Goal: Information Seeking & Learning: Learn about a topic

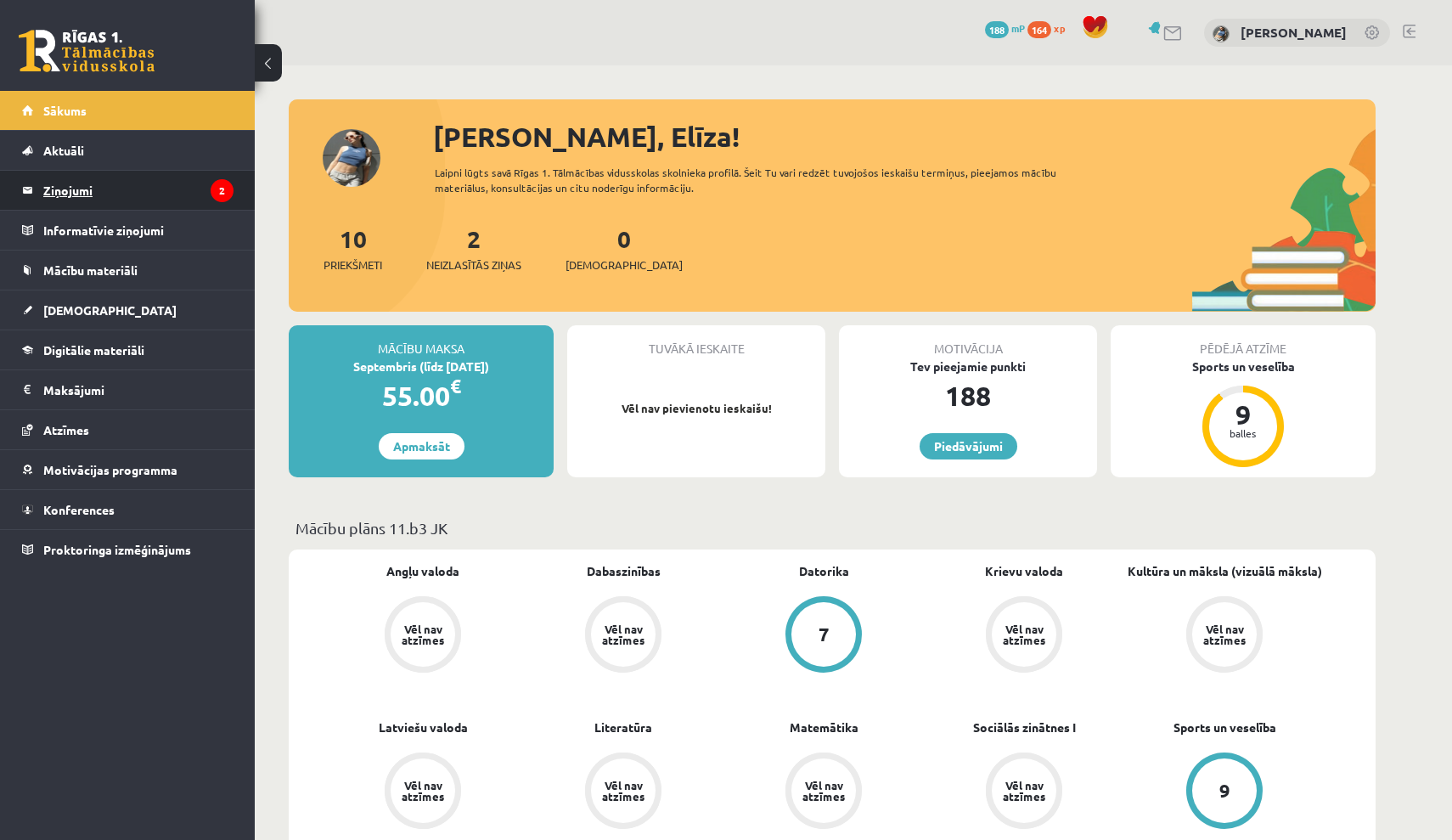
click at [91, 188] on legend "Ziņojumi 2" at bounding box center [138, 190] width 190 height 39
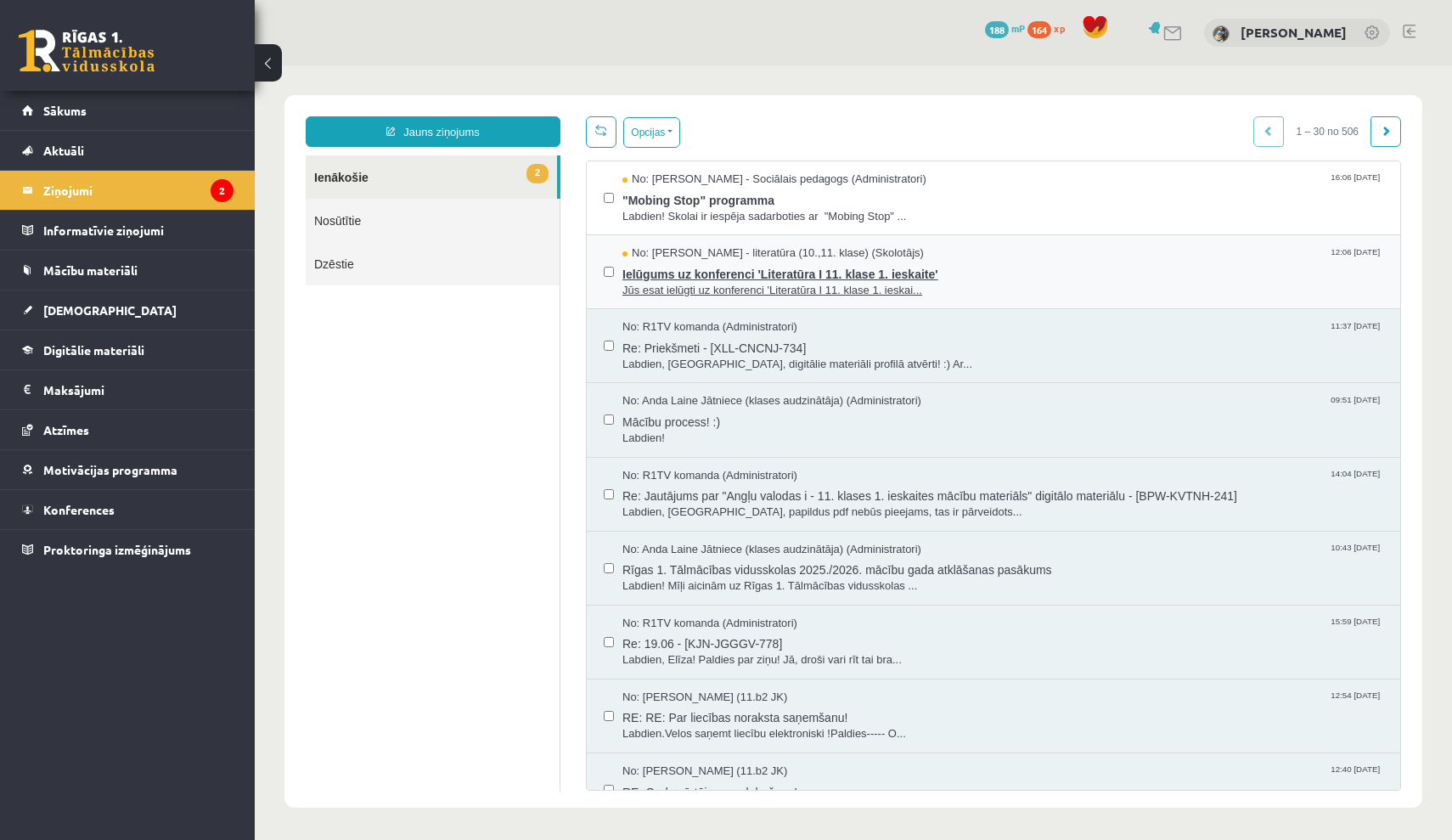
click at [840, 277] on span "Ielūgums uz konferenci 'Literatūra I 11. klase 1. ieskaite'" at bounding box center [1003, 272] width 761 height 22
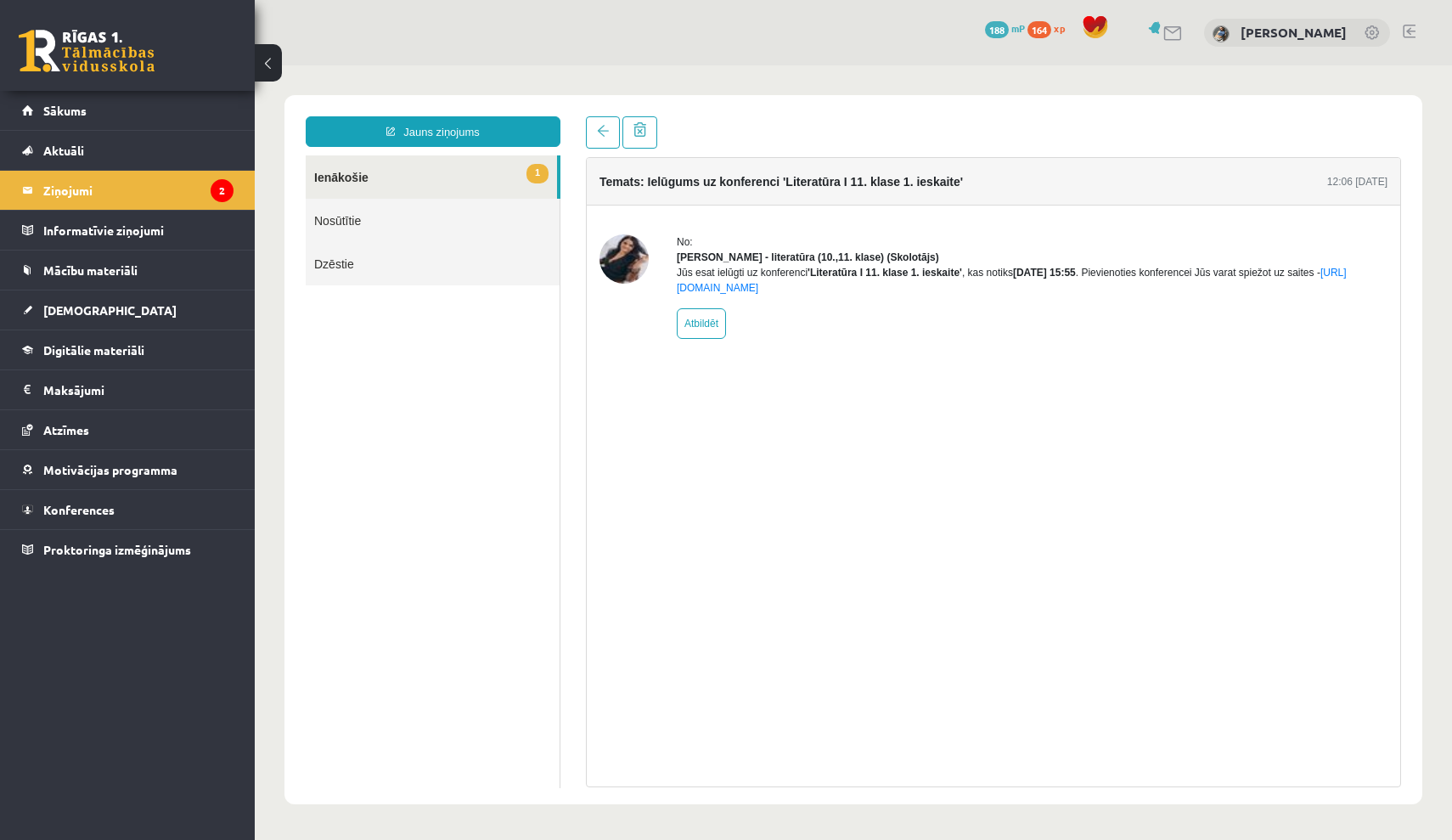
click at [392, 188] on link "1 Ienākošie" at bounding box center [431, 177] width 252 height 43
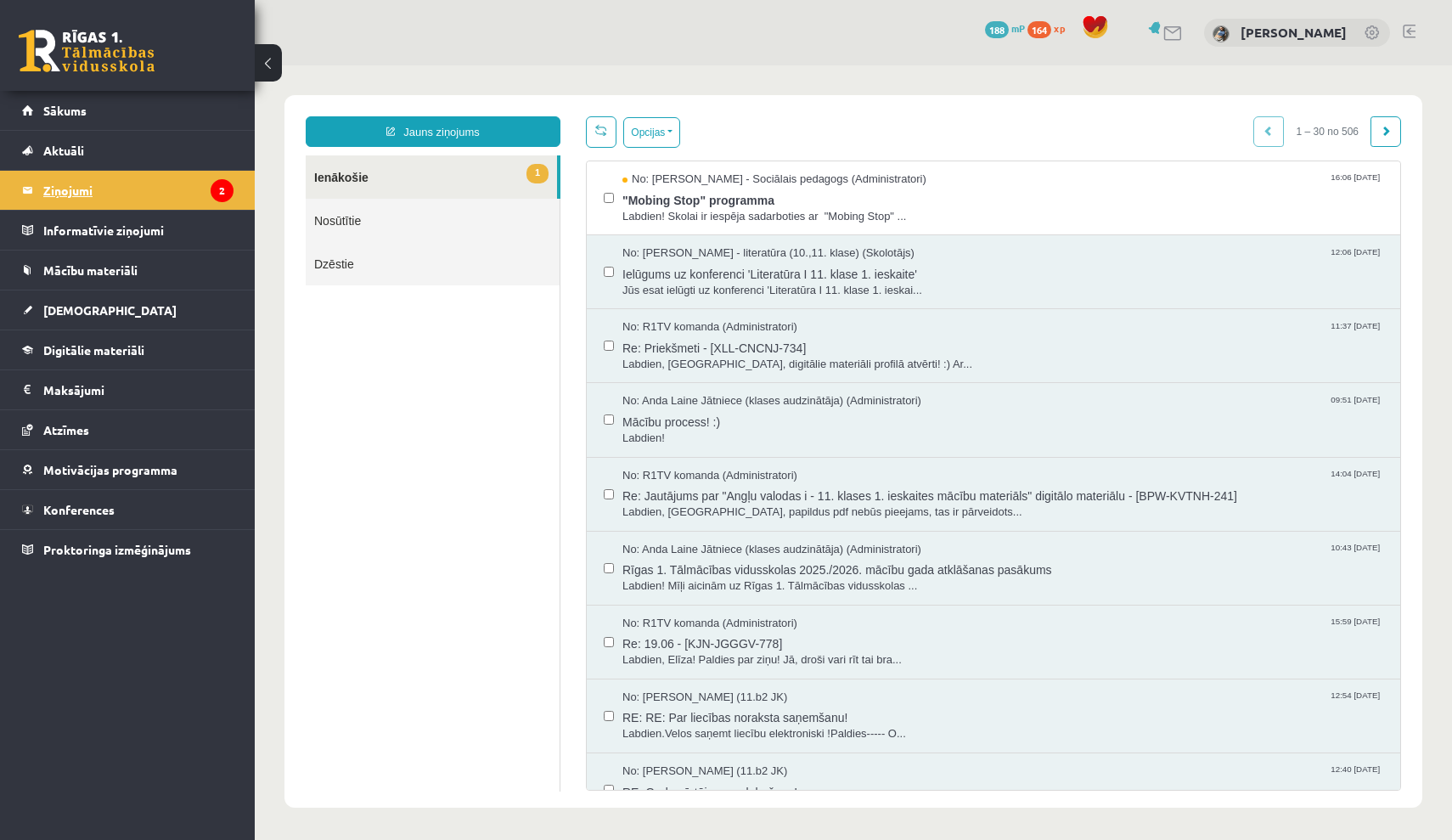
click at [184, 189] on legend "Ziņojumi 2" at bounding box center [138, 190] width 190 height 39
click at [727, 195] on span ""Mobing Stop" programma" at bounding box center [1003, 199] width 761 height 22
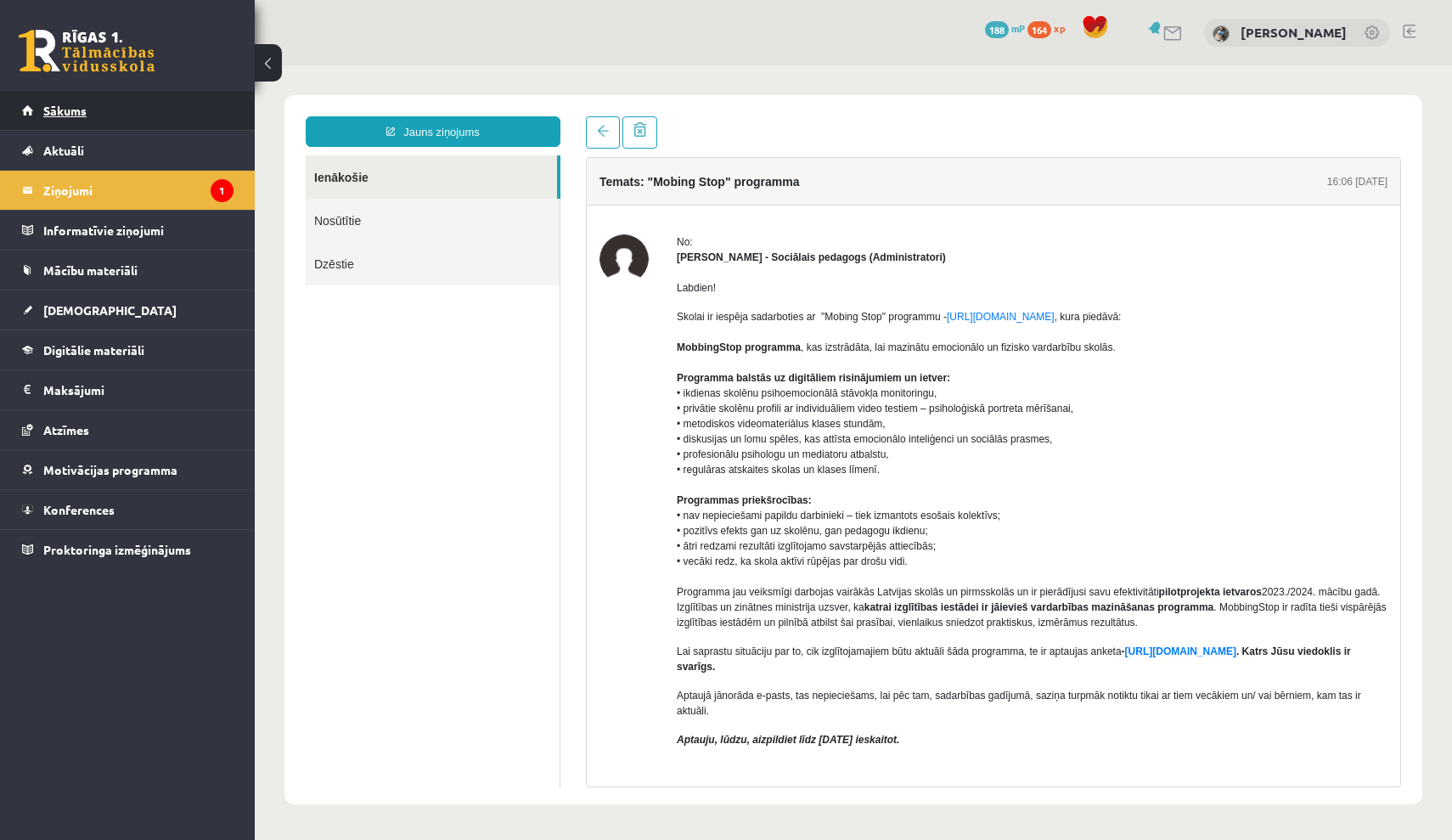
click at [120, 100] on link "Sākums" at bounding box center [128, 111] width 211 height 39
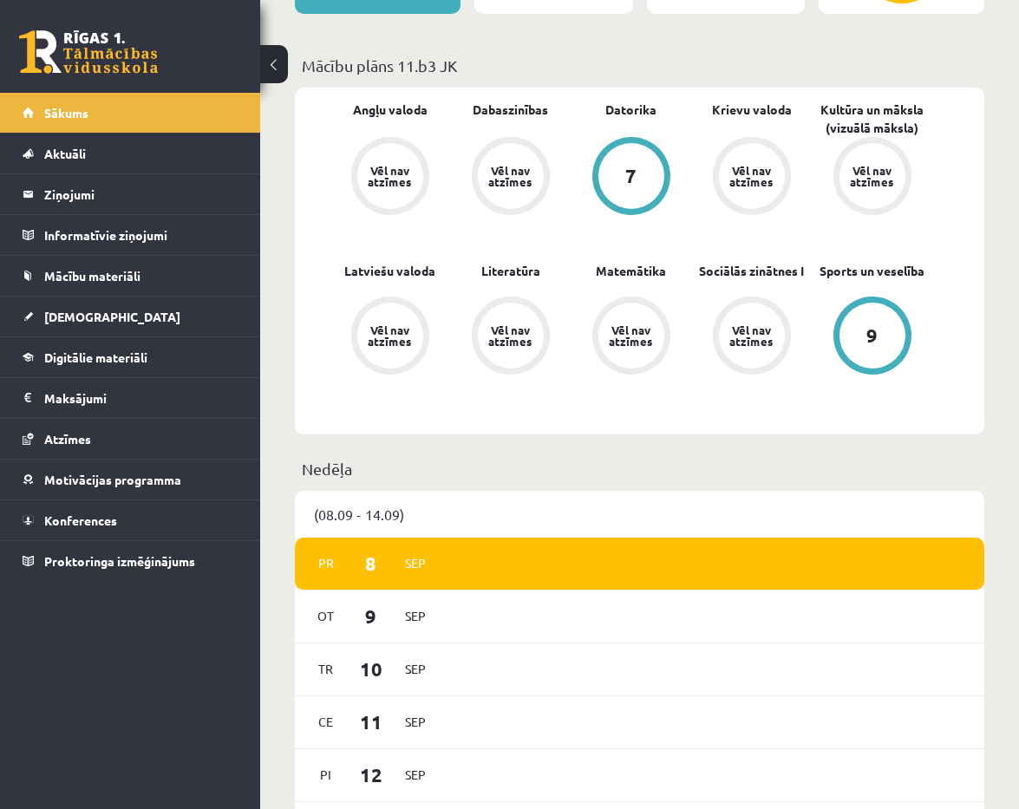
scroll to position [490, 0]
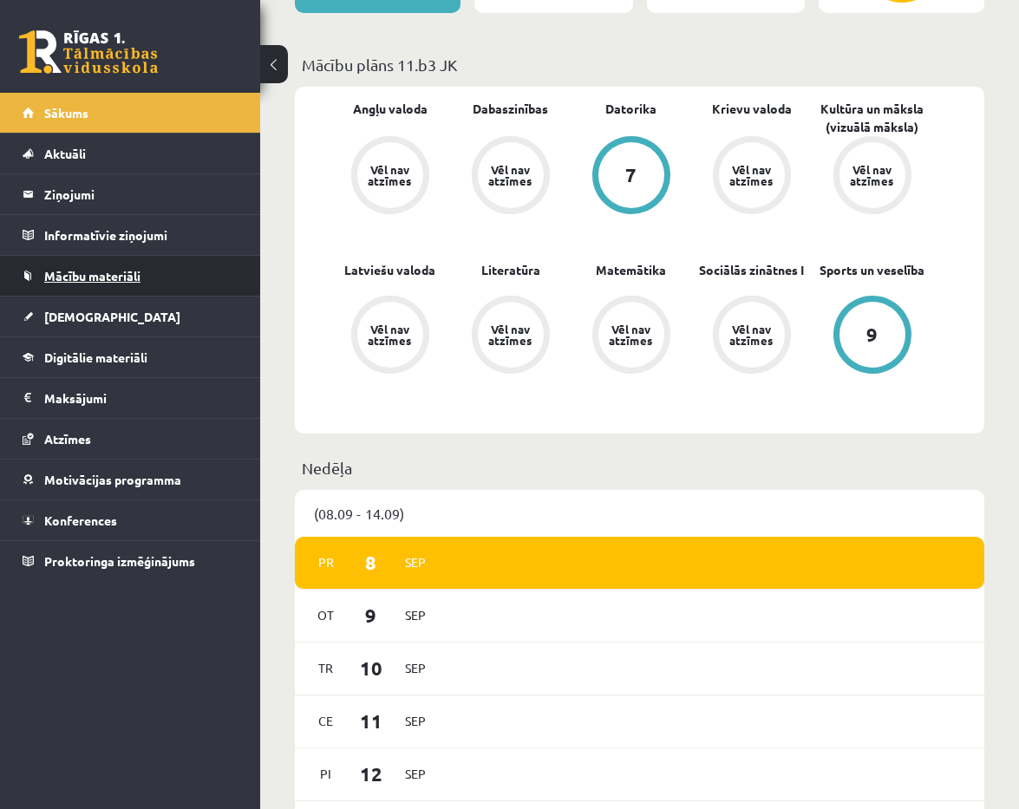
click at [173, 266] on link "Mācību materiāli" at bounding box center [131, 276] width 216 height 40
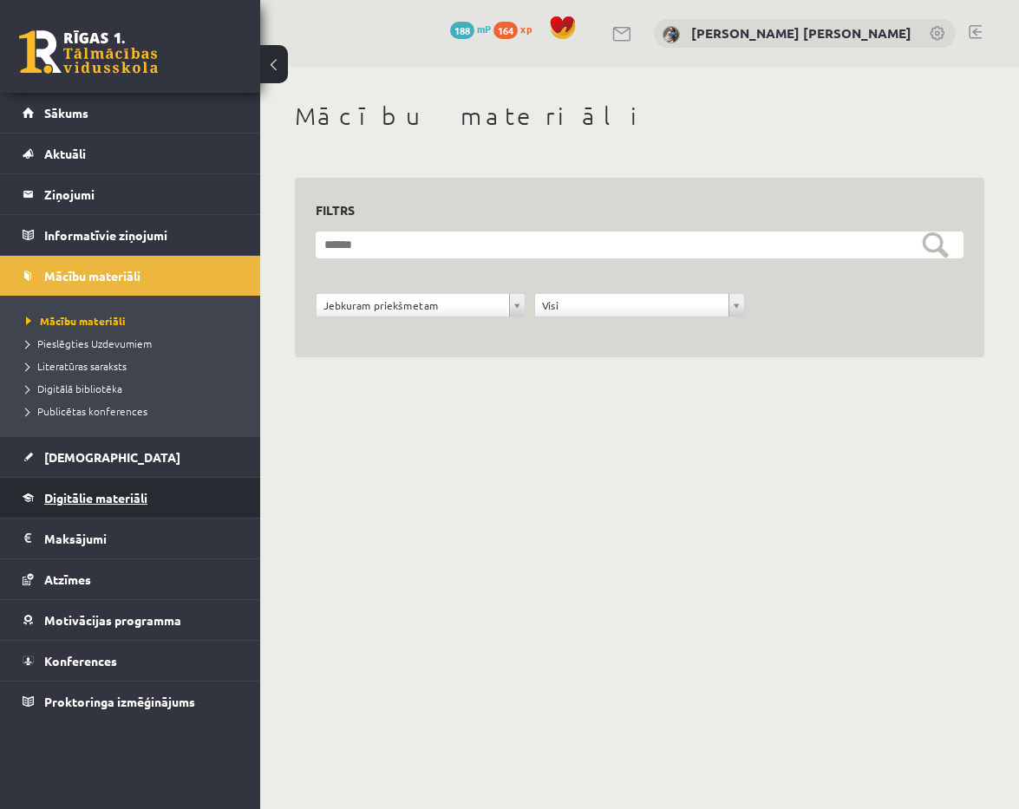
click at [127, 496] on span "Digitālie materiāli" at bounding box center [95, 498] width 103 height 16
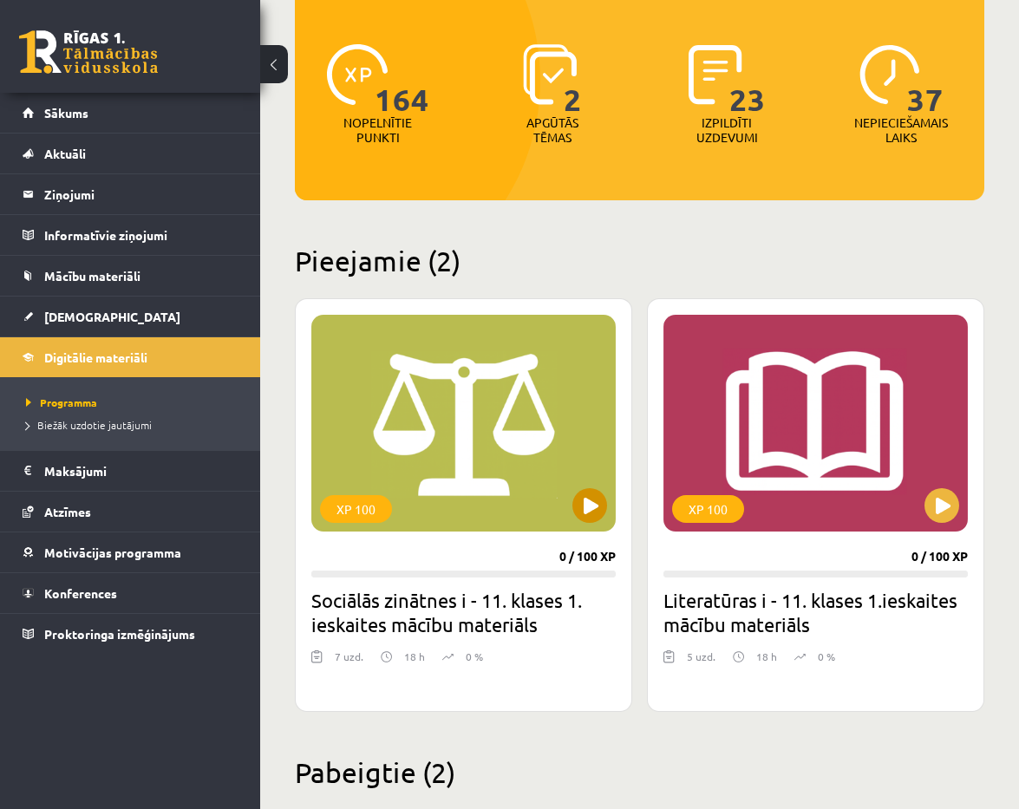
scroll to position [196, 0]
click at [213, 323] on link "[DEMOGRAPHIC_DATA]" at bounding box center [131, 317] width 216 height 40
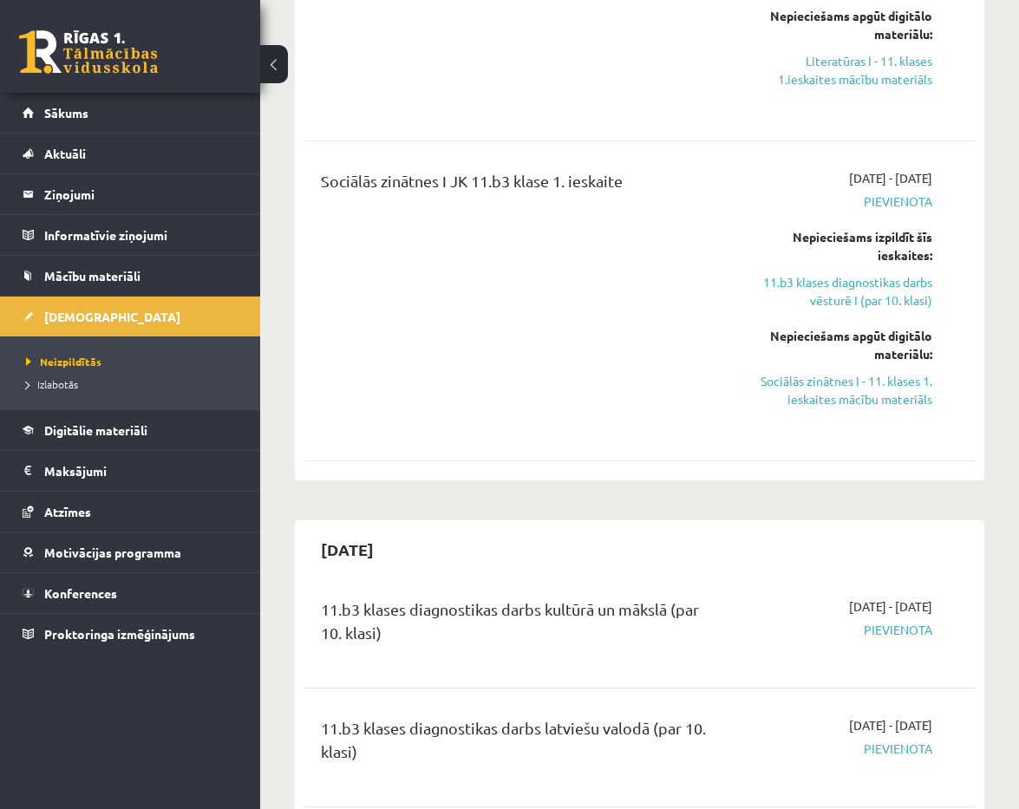
scroll to position [969, 0]
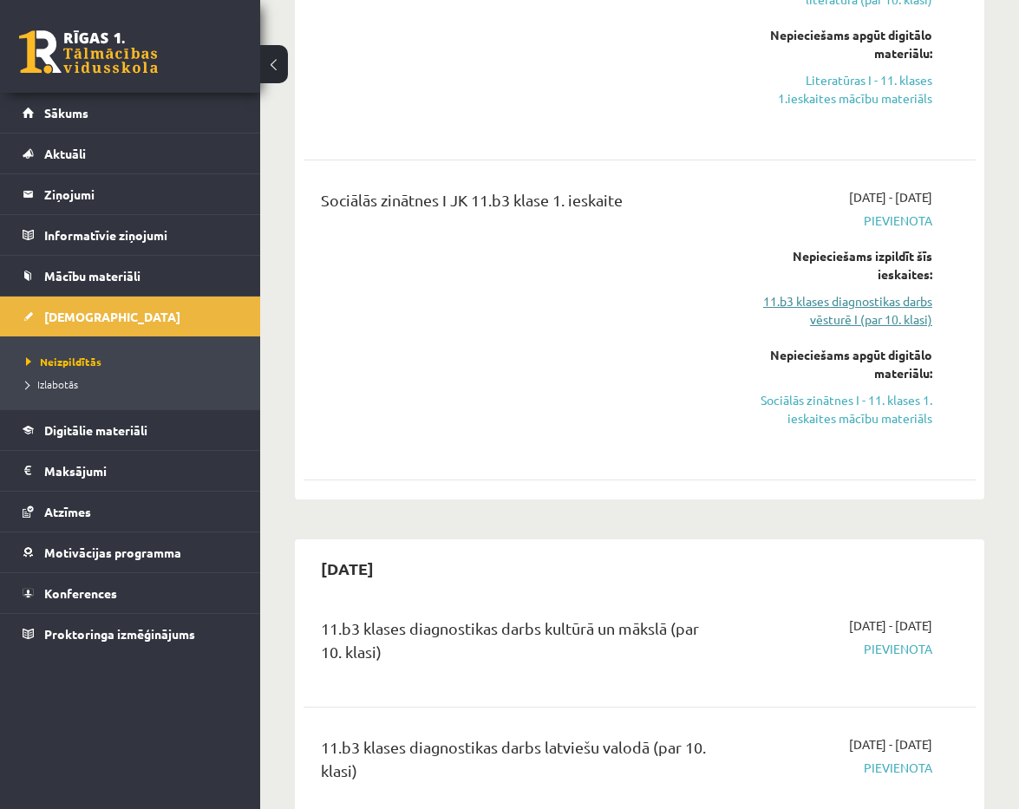
click at [792, 299] on link "11.b3 klases diagnostikas darbs vēsturē I (par 10. klasi)" at bounding box center [839, 310] width 186 height 36
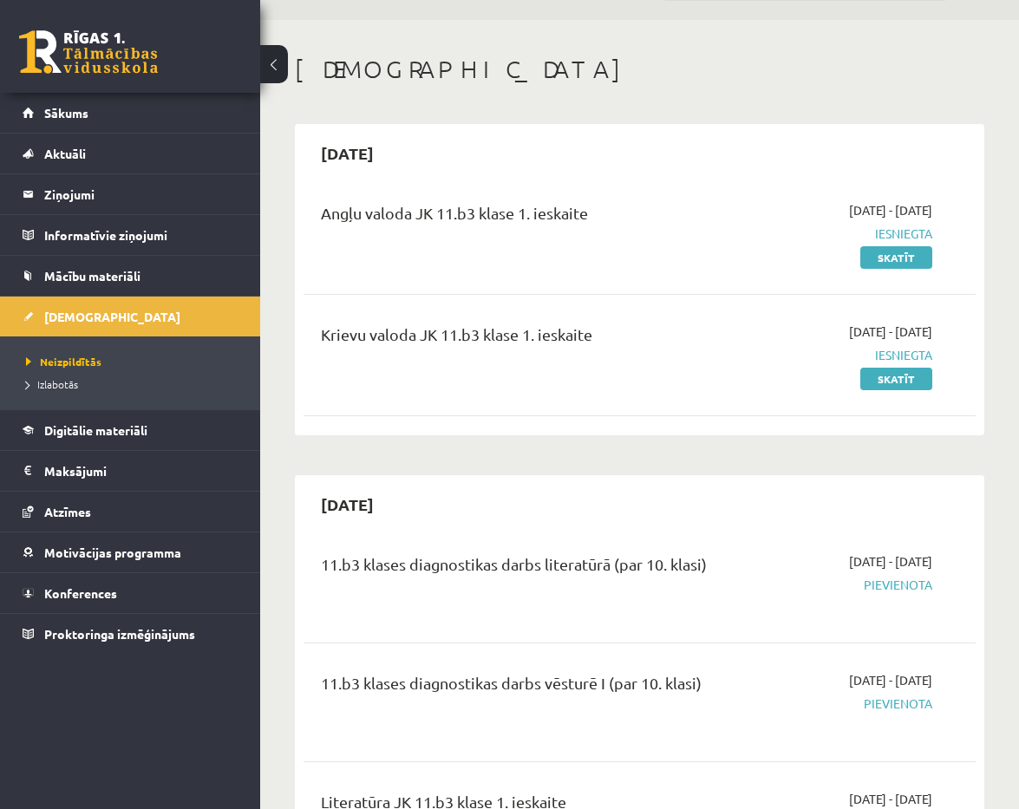
scroll to position [46, 0]
